Goal: Use online tool/utility: Utilize a website feature to perform a specific function

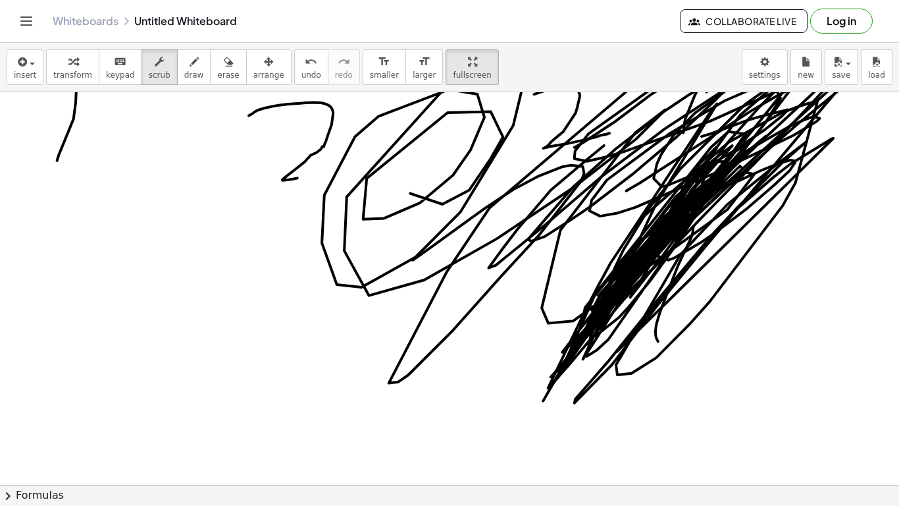
scroll to position [257, 0]
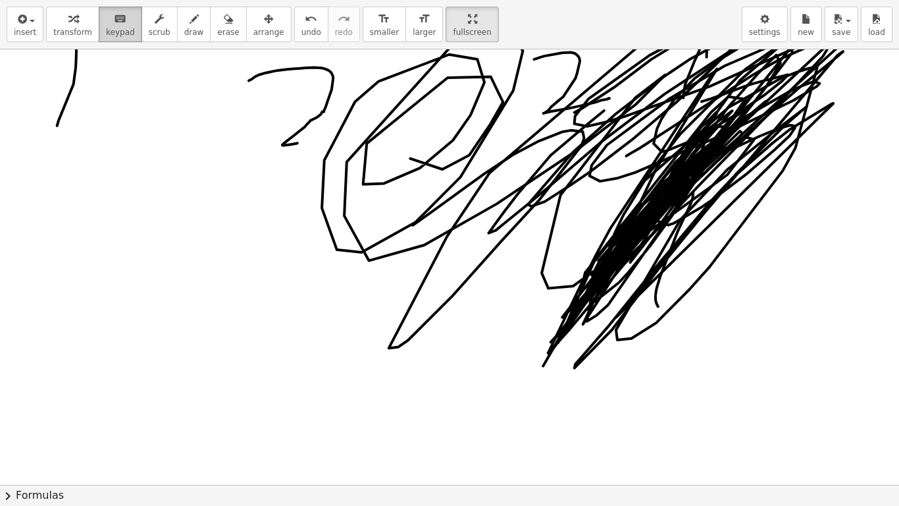
click at [118, 24] on div "keyboard" at bounding box center [120, 19] width 29 height 16
click at [72, 24] on icon "button" at bounding box center [72, 19] width 9 height 16
click at [28, 30] on span "insert" at bounding box center [25, 32] width 22 height 9
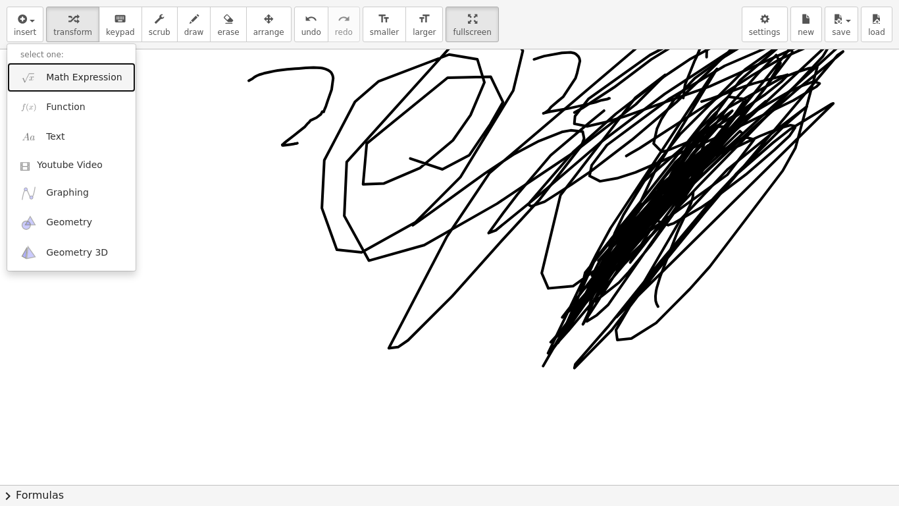
click at [78, 80] on span "Math Expression" at bounding box center [84, 77] width 76 height 13
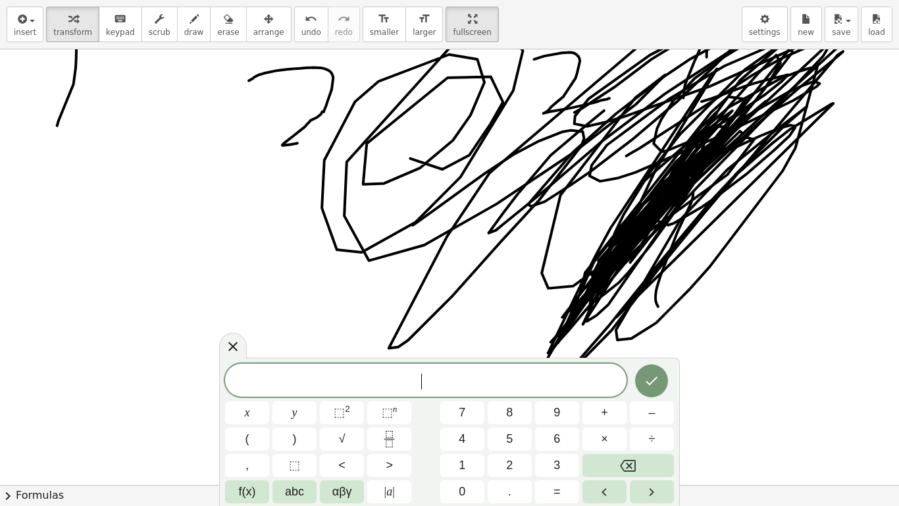
click at [159, 194] on div at bounding box center [452, 445] width 904 height 1306
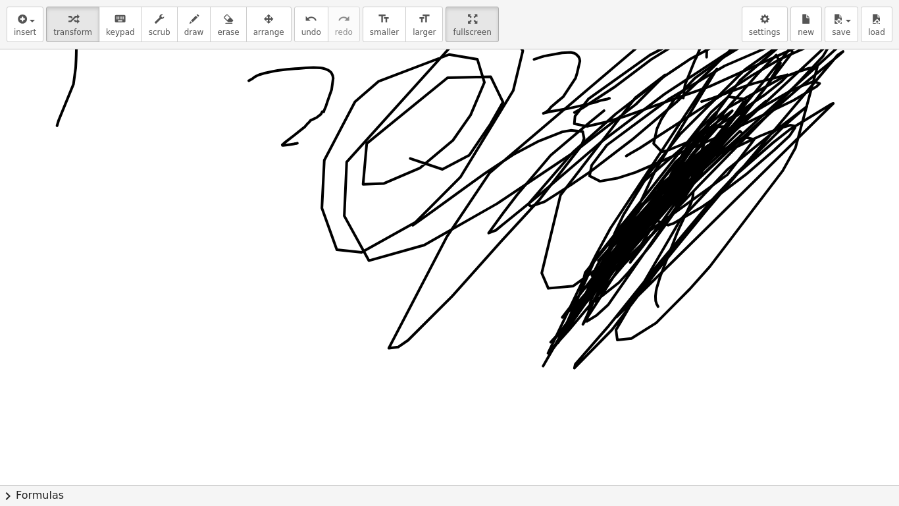
click at [500, 416] on div at bounding box center [452, 445] width 904 height 1306
click at [0, 0] on button "5" at bounding box center [0, 0] width 0 height 0
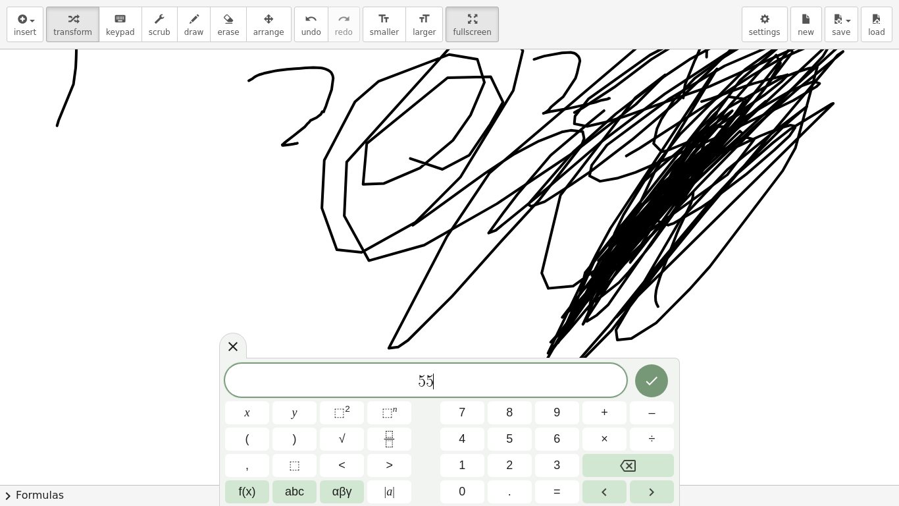
click at [867, 416] on div "insert select one: Math Expression Function Text Youtube Video Graphing Geometr…" at bounding box center [449, 253] width 899 height 506
click at [660, 372] on button "Done" at bounding box center [651, 380] width 33 height 33
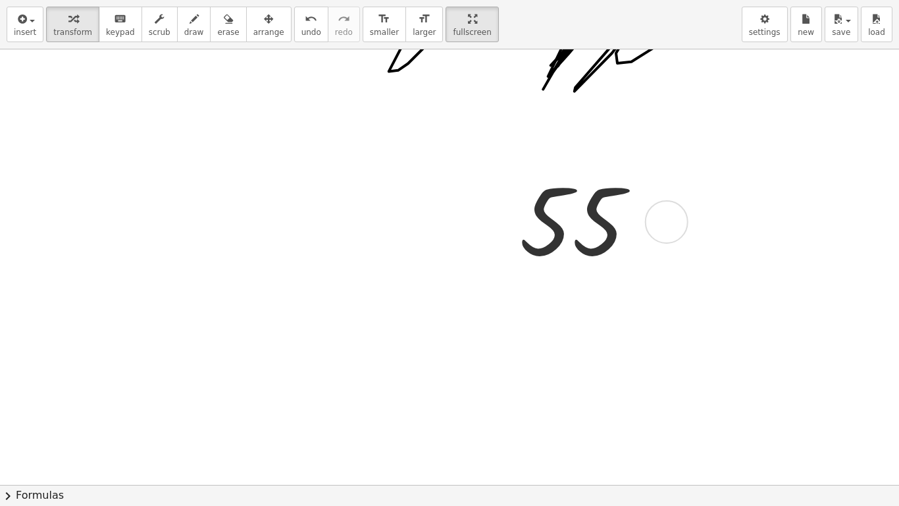
scroll to position [540, 0]
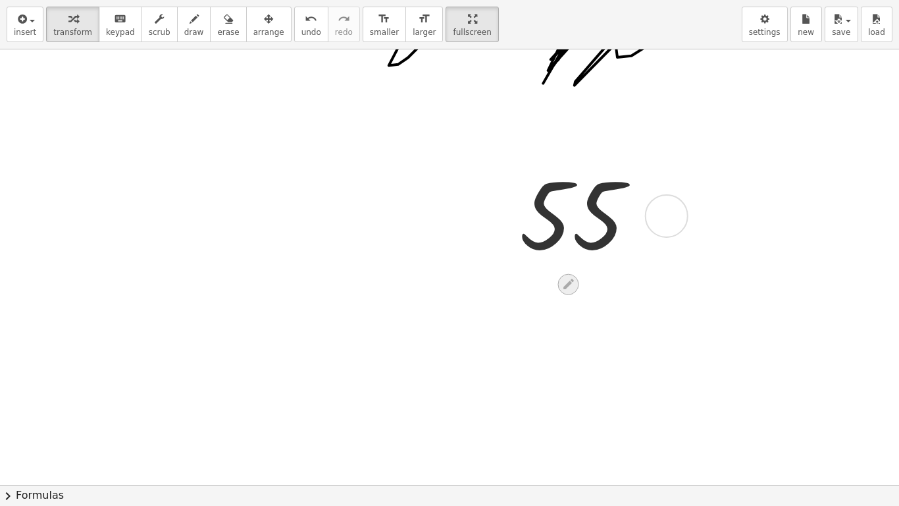
click at [570, 286] on icon at bounding box center [569, 284] width 14 height 14
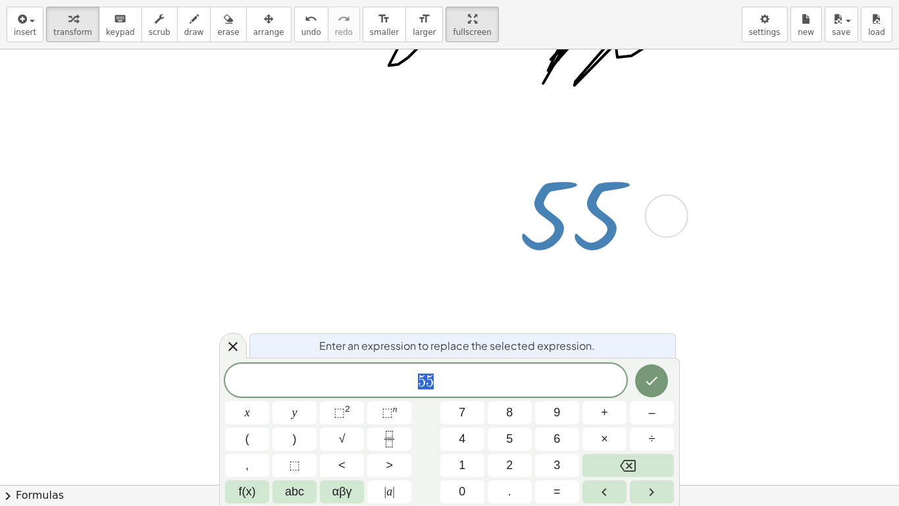
click at [566, 278] on icon at bounding box center [569, 284] width 14 height 14
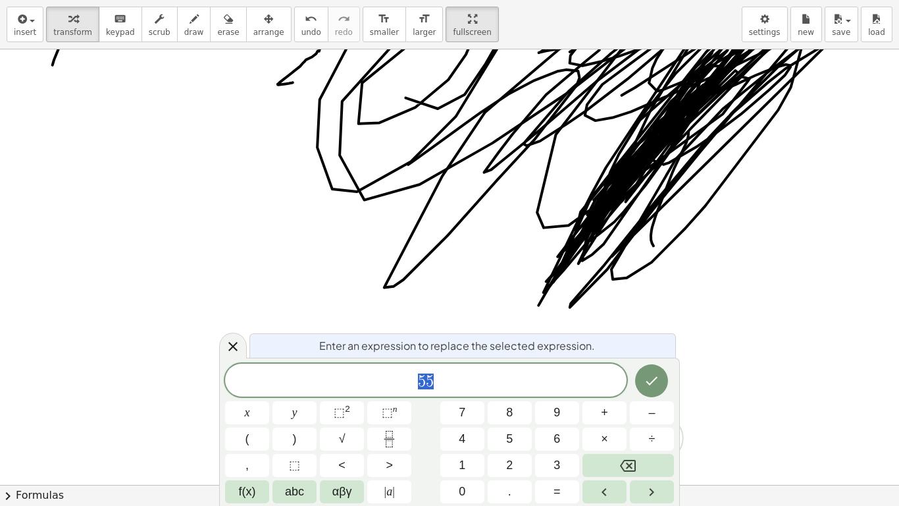
scroll to position [284, 5]
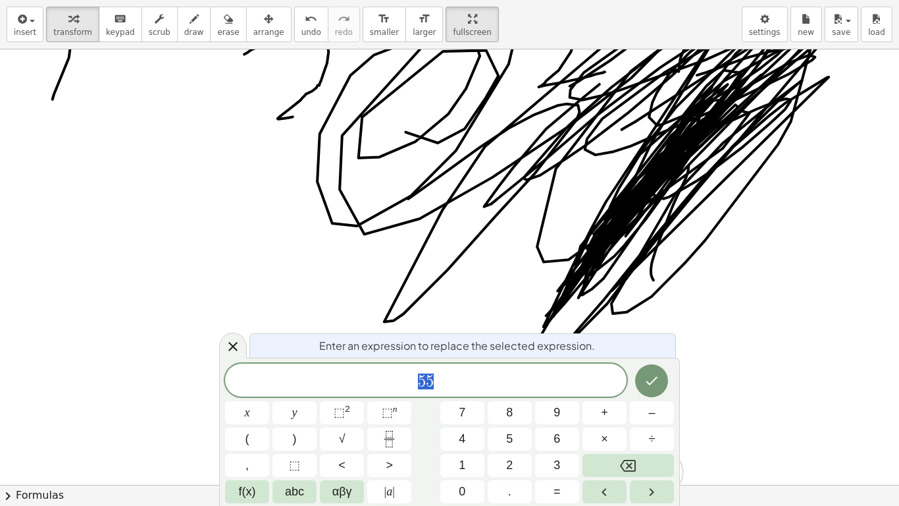
click at [799, 137] on div at bounding box center [447, 419] width 904 height 1306
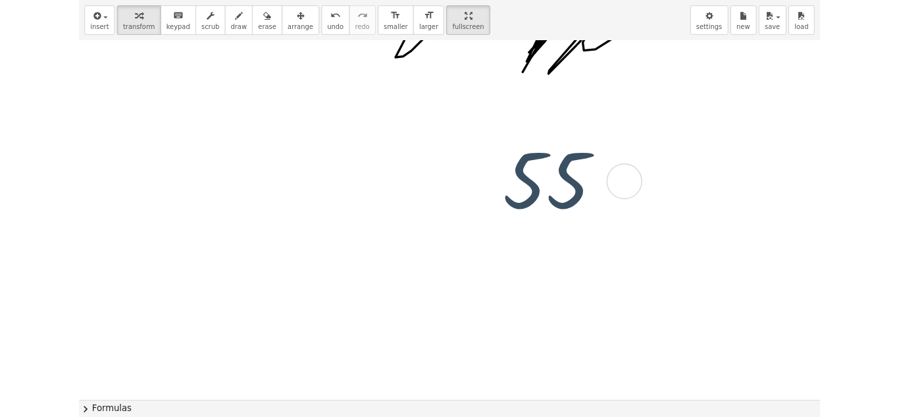
scroll to position [540, 5]
